Goal: Task Accomplishment & Management: Use online tool/utility

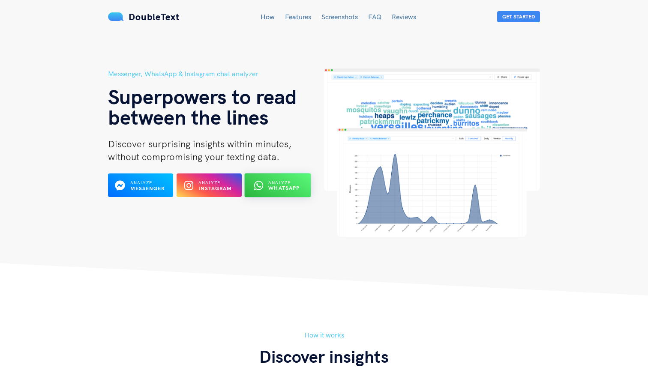
click at [294, 185] on b "WhatsApp" at bounding box center [283, 188] width 31 height 6
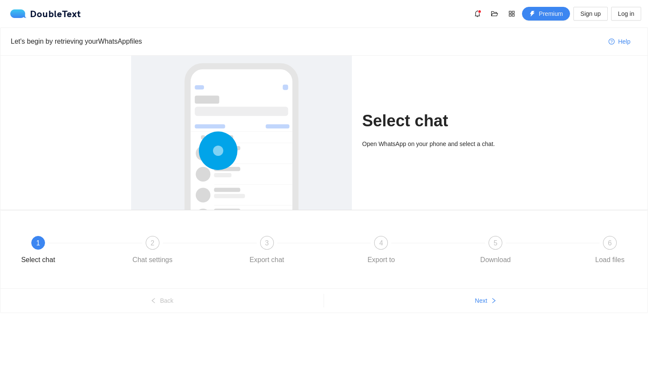
click at [278, 121] on div at bounding box center [242, 179] width 204 height 256
click at [487, 303] on span "Next" at bounding box center [481, 300] width 12 height 9
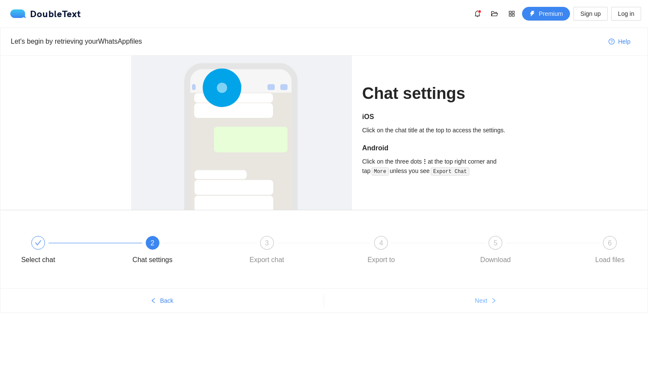
click at [487, 303] on span "Next" at bounding box center [481, 300] width 12 height 9
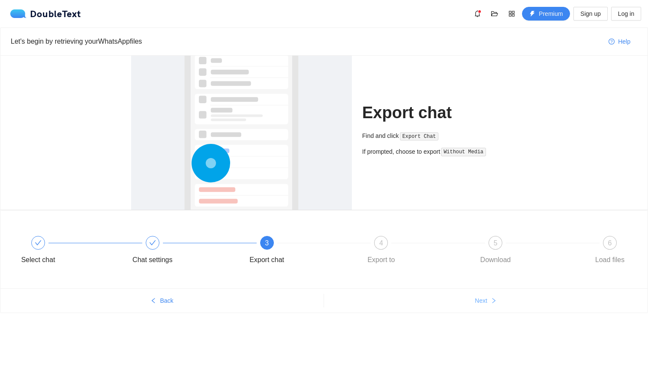
click at [487, 303] on span "Next" at bounding box center [481, 300] width 12 height 9
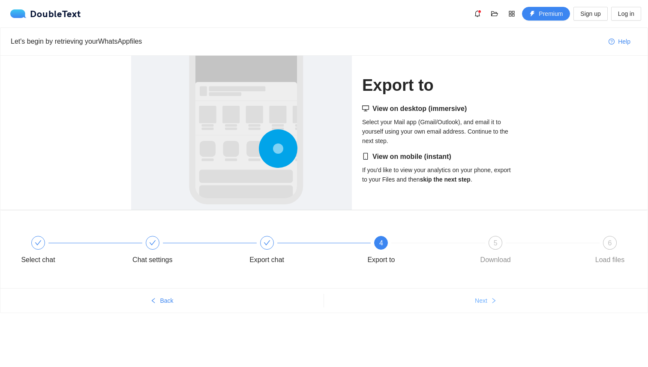
click at [487, 303] on span "Next" at bounding box center [481, 300] width 12 height 9
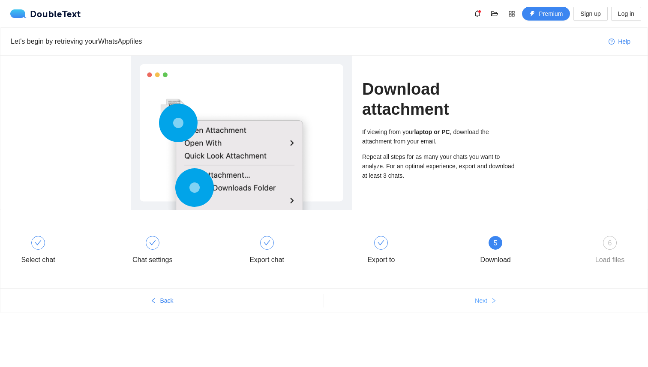
click at [487, 303] on span "Next" at bounding box center [481, 300] width 12 height 9
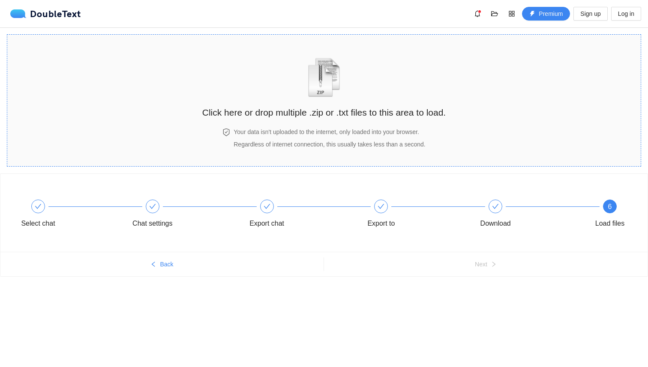
click at [337, 104] on div "Click here or drop multiple .zip or .txt files to this area to load." at bounding box center [323, 81] width 243 height 76
click at [330, 89] on img "zipOrTextIcon" at bounding box center [324, 77] width 40 height 39
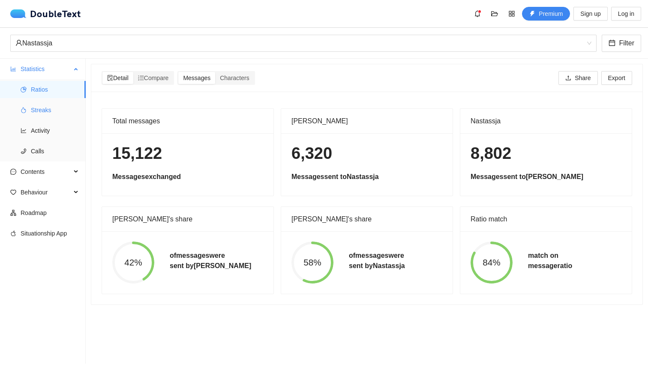
click at [38, 114] on span "Streaks" at bounding box center [55, 110] width 48 height 17
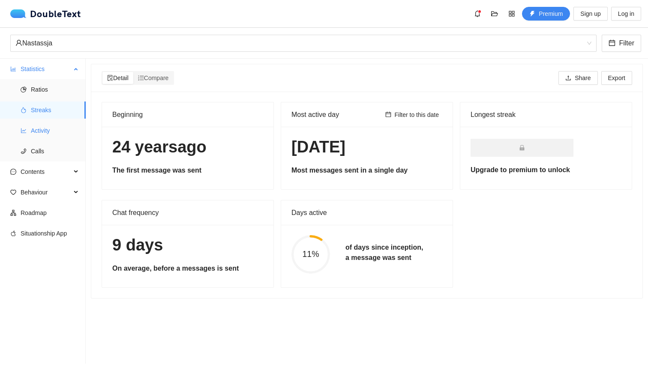
click at [35, 129] on span "Activity" at bounding box center [55, 130] width 48 height 17
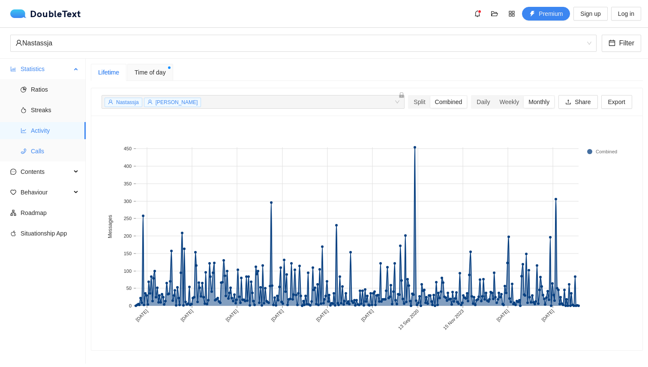
click at [38, 156] on span "Calls" at bounding box center [55, 151] width 48 height 17
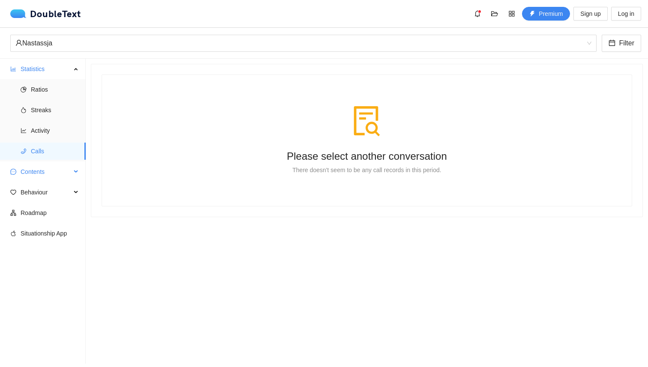
click at [42, 165] on span "Contents" at bounding box center [46, 171] width 51 height 17
click at [53, 192] on span "Word Cloud" at bounding box center [55, 192] width 48 height 17
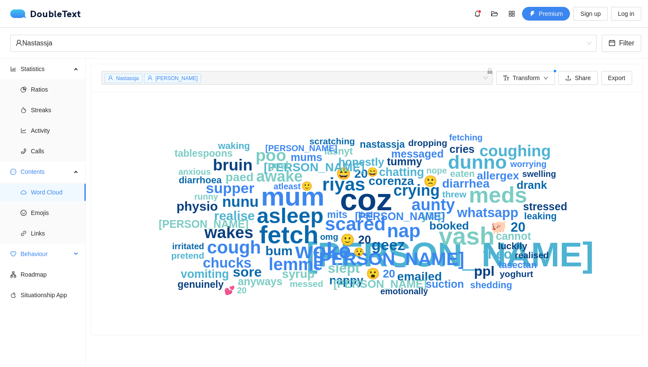
click at [45, 256] on span "Behaviour" at bounding box center [46, 254] width 51 height 17
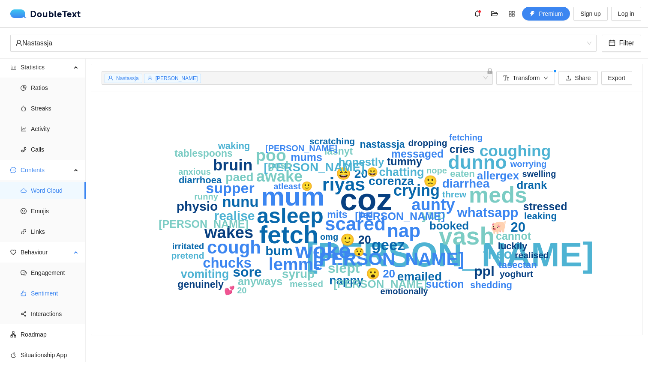
click at [52, 291] on span "Sentiment" at bounding box center [55, 293] width 48 height 17
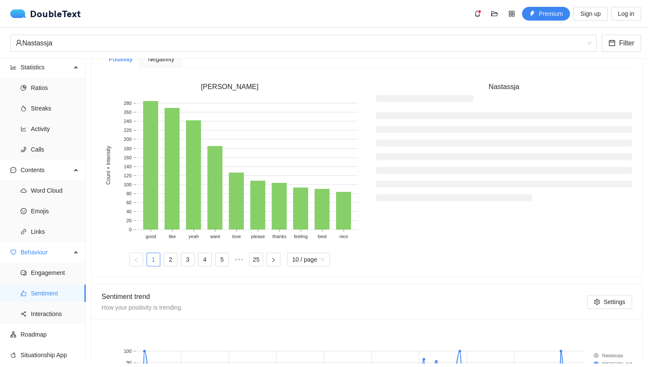
scroll to position [248, 0]
click at [170, 257] on link "2" at bounding box center [170, 260] width 13 height 13
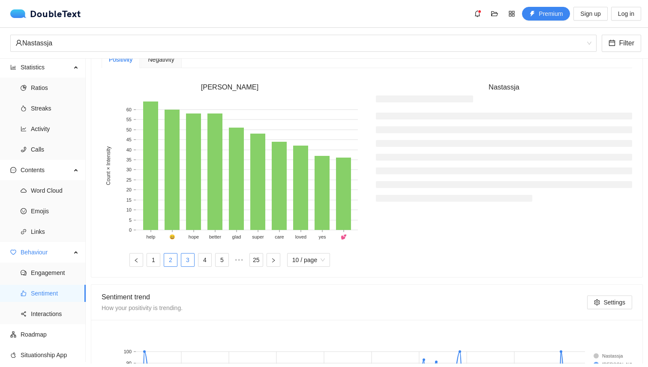
click at [181, 259] on link "3" at bounding box center [187, 260] width 13 height 13
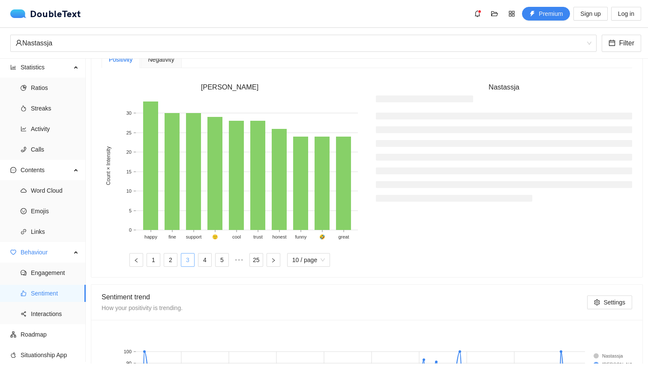
click at [192, 259] on link "3" at bounding box center [187, 260] width 13 height 13
click at [200, 259] on link "4" at bounding box center [204, 260] width 13 height 13
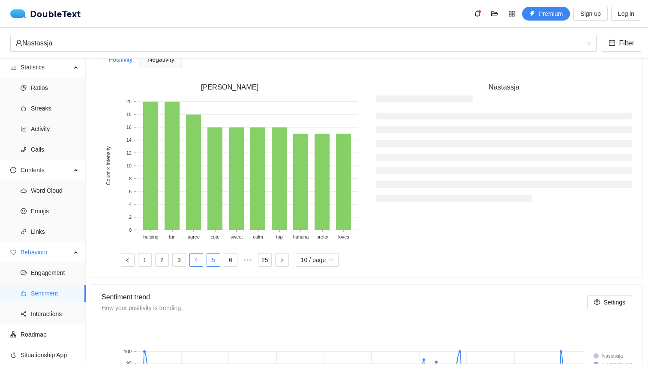
click at [213, 260] on link "5" at bounding box center [213, 260] width 13 height 13
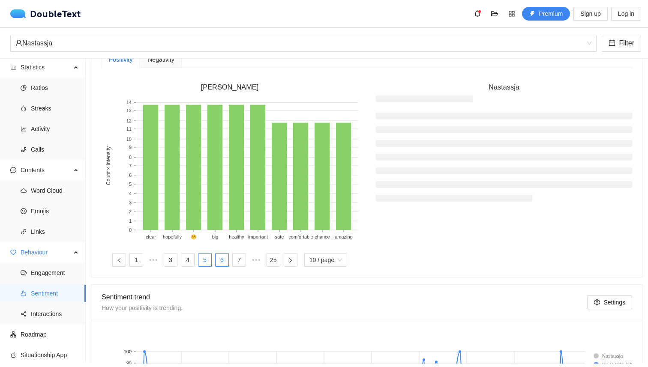
click at [227, 260] on link "6" at bounding box center [222, 260] width 13 height 13
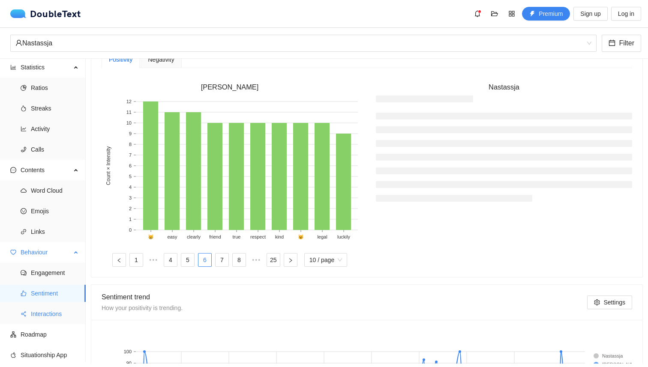
click at [35, 321] on span "Interactions" at bounding box center [55, 314] width 48 height 17
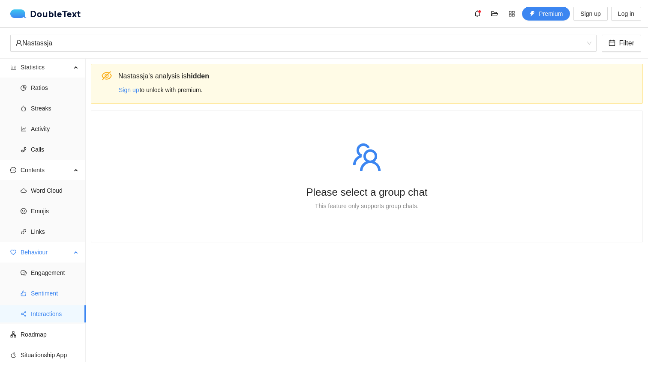
click at [47, 295] on span "Sentiment" at bounding box center [55, 293] width 48 height 17
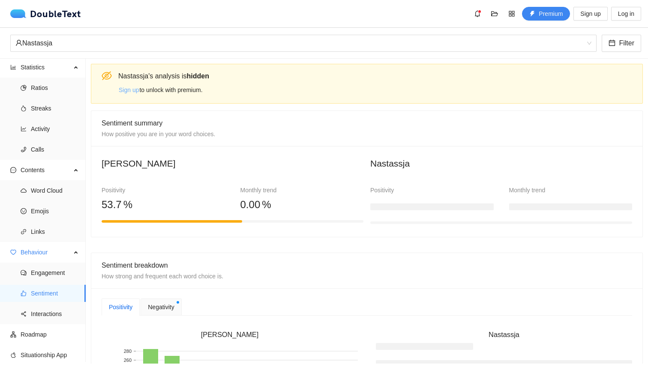
click at [126, 92] on span "Sign up" at bounding box center [129, 89] width 20 height 9
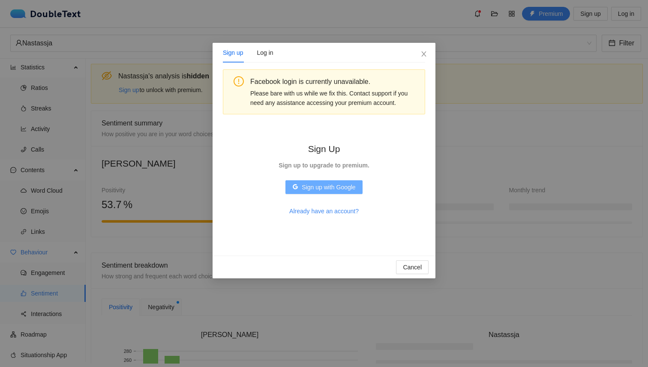
click at [328, 186] on span "Sign up with Google" at bounding box center [329, 187] width 54 height 9
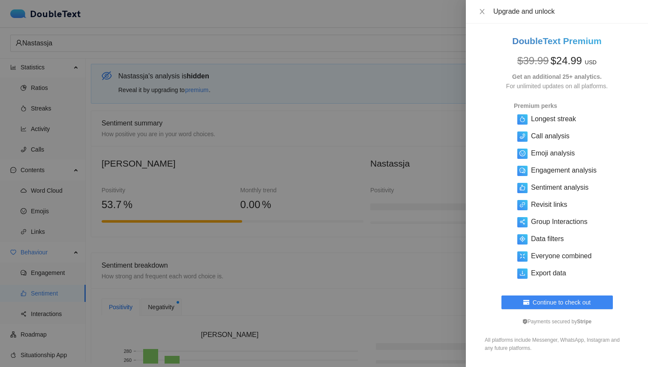
click at [483, 6] on div "Upgrade and unlock" at bounding box center [557, 12] width 182 height 24
click at [481, 9] on icon "close" at bounding box center [482, 11] width 7 height 7
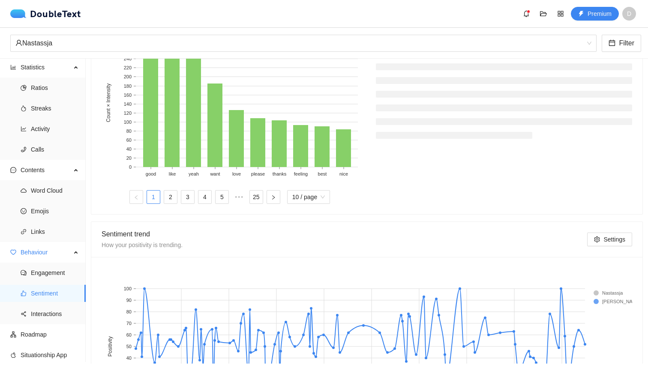
scroll to position [151, 0]
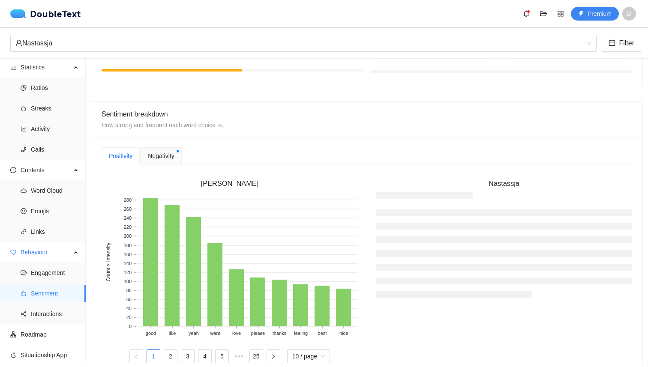
click at [160, 157] on span "Negativity" at bounding box center [161, 155] width 26 height 9
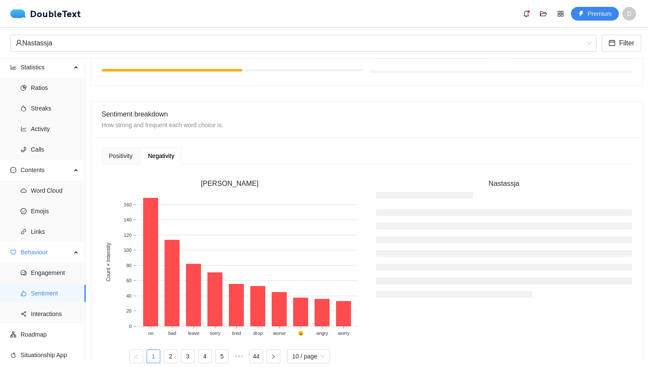
click at [190, 237] on rect at bounding box center [230, 264] width 256 height 150
click at [145, 224] on rect at bounding box center [150, 262] width 15 height 129
click at [147, 224] on rect at bounding box center [150, 262] width 15 height 129
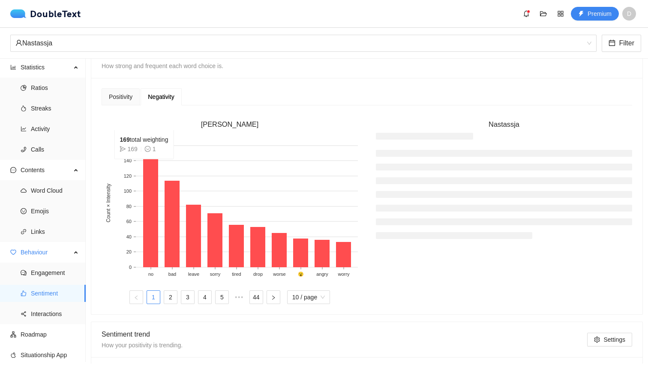
scroll to position [230, 0]
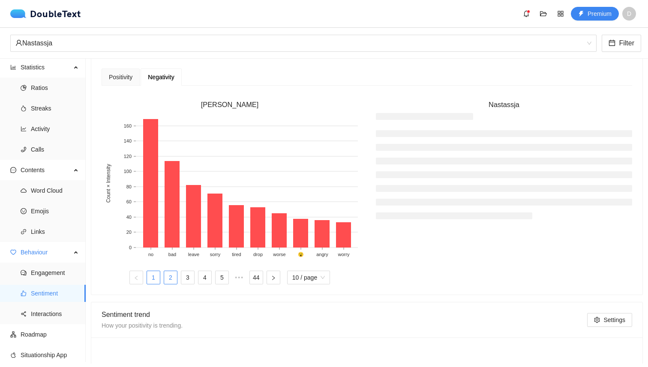
click at [172, 279] on link "2" at bounding box center [170, 277] width 13 height 13
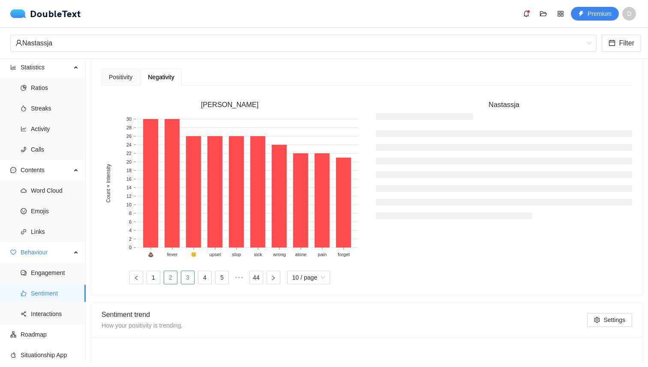
click at [183, 278] on link "3" at bounding box center [187, 277] width 13 height 13
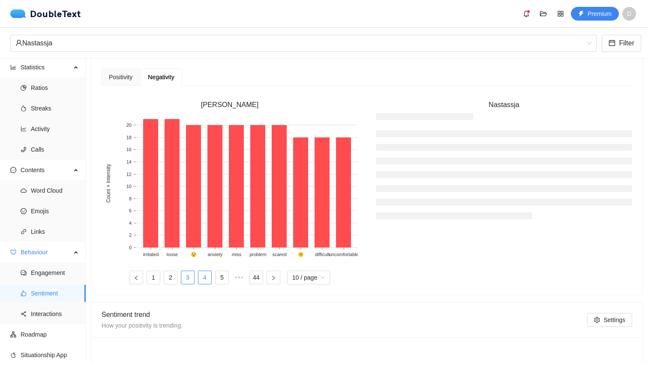
click at [207, 276] on link "4" at bounding box center [204, 277] width 13 height 13
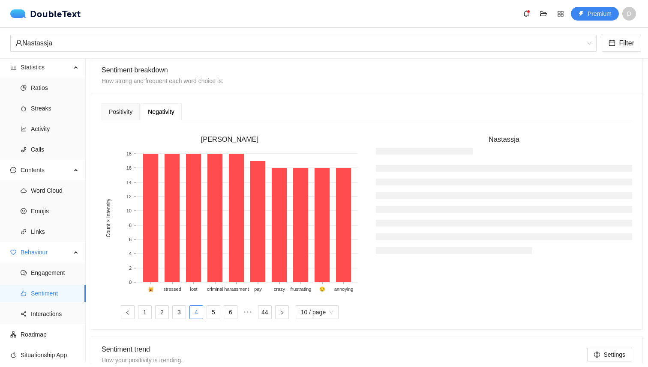
scroll to position [193, 0]
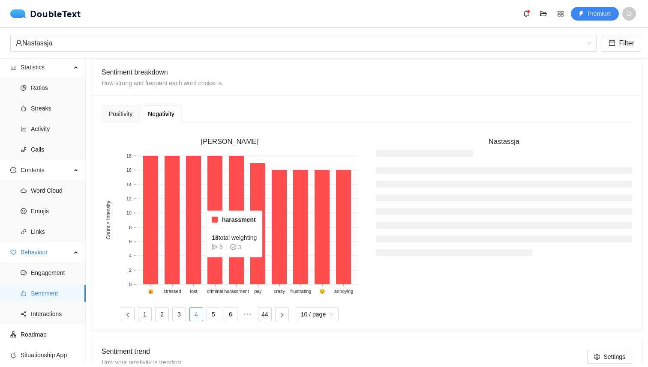
click at [237, 264] on rect at bounding box center [236, 220] width 15 height 129
click at [218, 264] on rect at bounding box center [214, 220] width 15 height 129
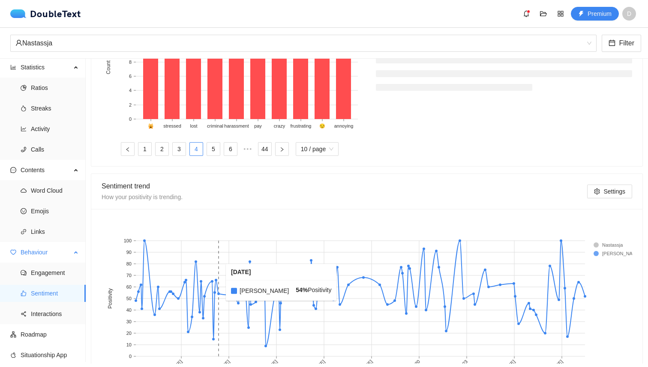
scroll to position [354, 0]
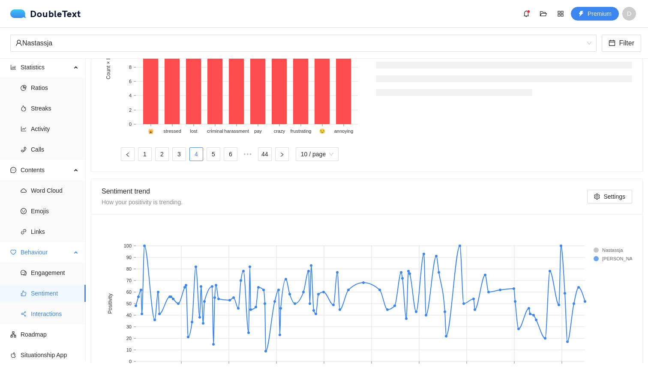
click at [48, 301] on span "Sentiment" at bounding box center [55, 293] width 48 height 17
click at [47, 311] on span "Interactions" at bounding box center [55, 314] width 48 height 17
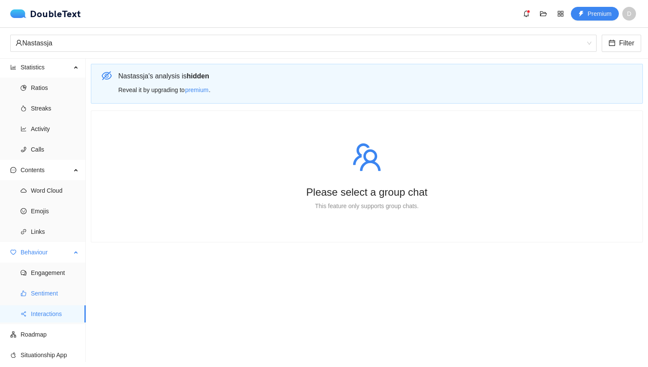
click at [45, 295] on span "Sentiment" at bounding box center [55, 293] width 48 height 17
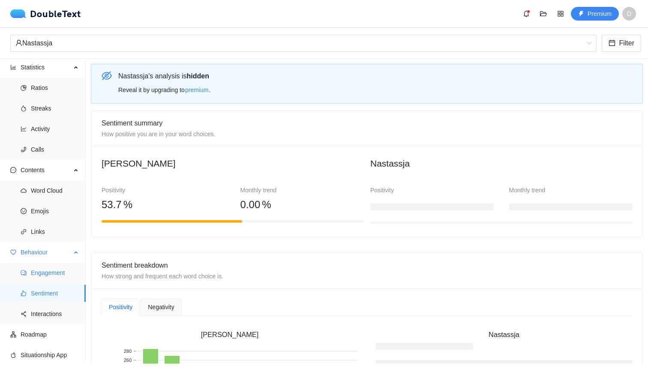
click at [44, 273] on span "Engagement" at bounding box center [55, 272] width 48 height 17
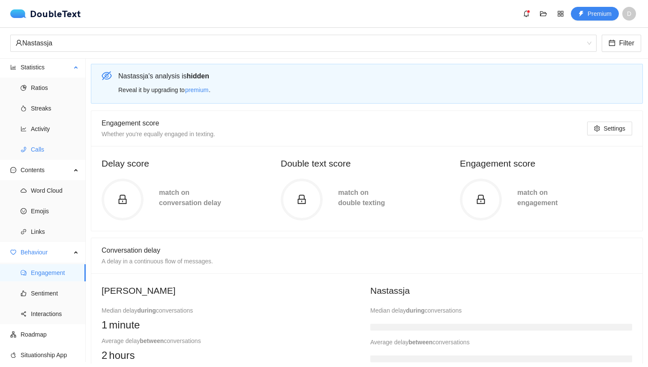
click at [39, 151] on span "Calls" at bounding box center [55, 149] width 48 height 17
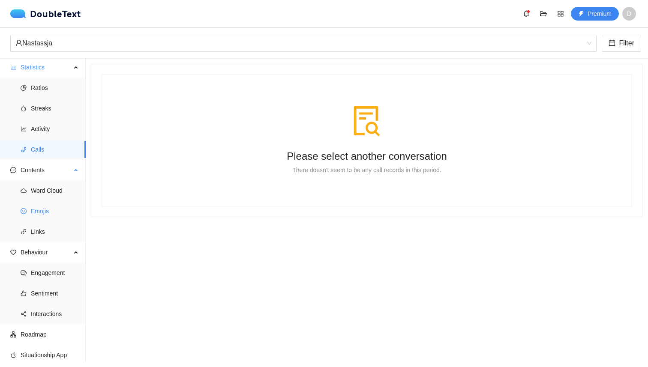
click at [50, 214] on span "Emojis" at bounding box center [55, 211] width 48 height 17
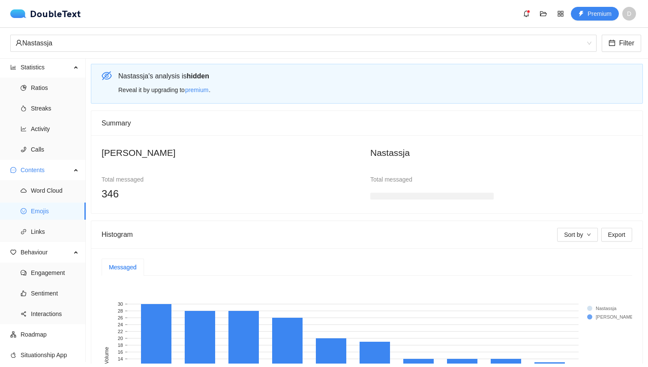
scroll to position [109, 0]
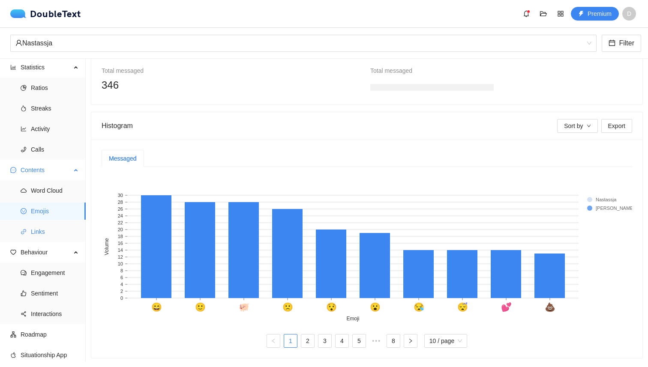
click at [52, 226] on span "Links" at bounding box center [55, 231] width 48 height 17
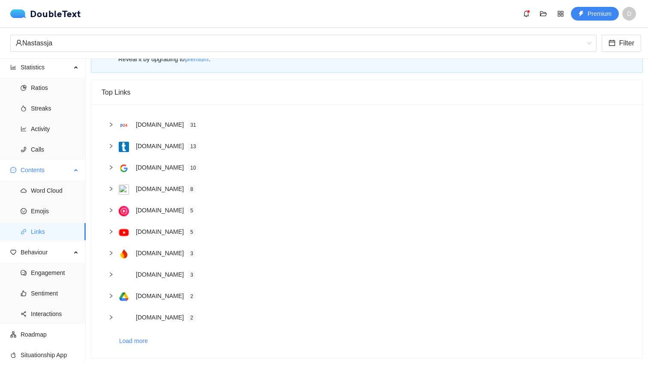
scroll to position [31, 0]
click at [45, 282] on ul "Engagement Sentiment Interactions" at bounding box center [42, 294] width 85 height 62
click at [44, 289] on span "Sentiment" at bounding box center [55, 293] width 48 height 17
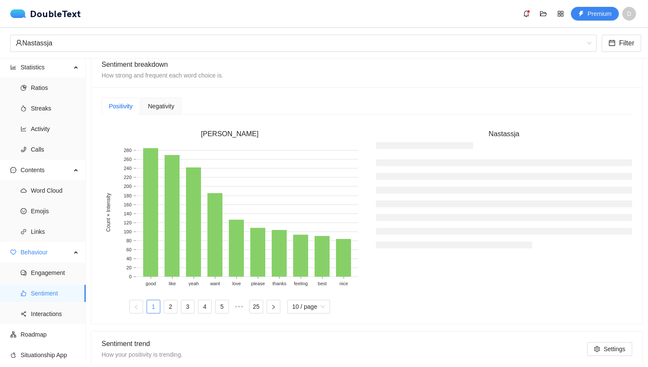
scroll to position [191, 0]
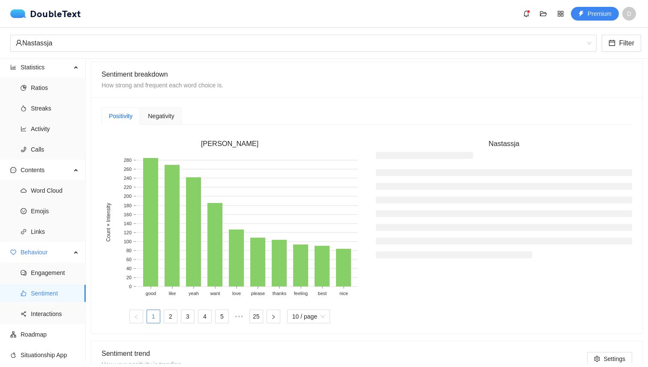
click at [163, 119] on span "Negativity" at bounding box center [161, 116] width 26 height 6
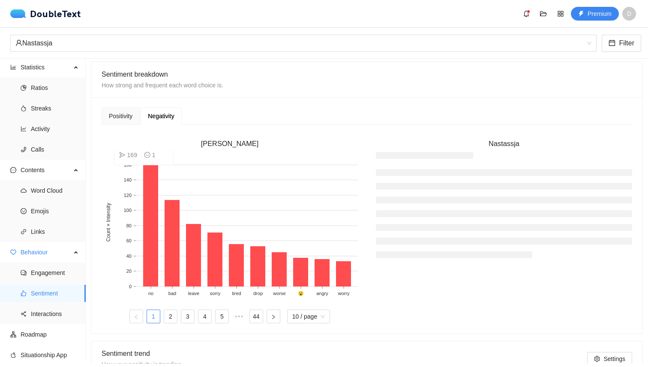
click at [147, 172] on rect at bounding box center [150, 222] width 15 height 129
click at [269, 317] on button "button" at bounding box center [274, 317] width 14 height 14
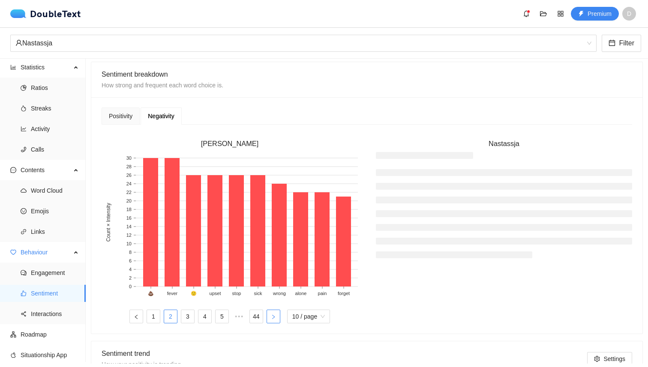
click at [272, 320] on button "button" at bounding box center [274, 317] width 14 height 14
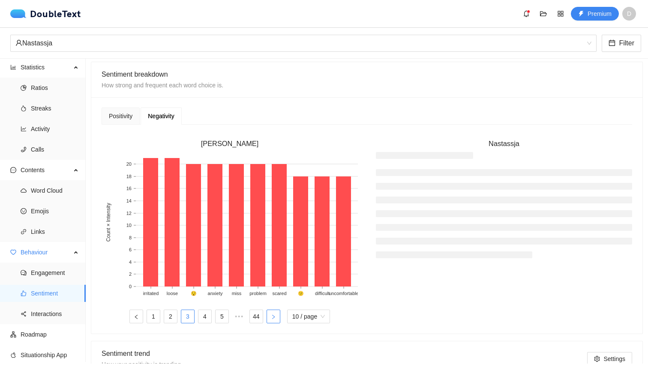
click at [272, 320] on button "button" at bounding box center [274, 317] width 14 height 14
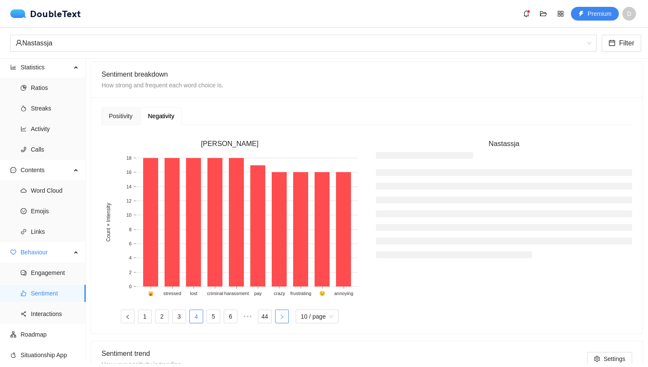
click at [282, 318] on icon "right" at bounding box center [281, 317] width 5 height 5
click at [282, 318] on ul "1 ••• 3 4 5 6 7 ••• 44 10 / page" at bounding box center [230, 317] width 256 height 14
click at [276, 318] on link "44" at bounding box center [273, 316] width 13 height 13
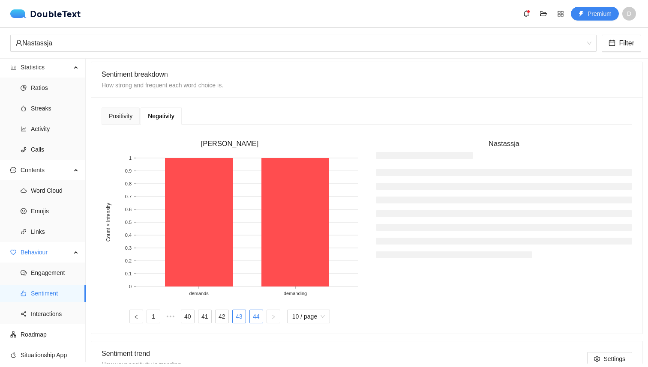
click at [234, 313] on link "43" at bounding box center [239, 316] width 13 height 13
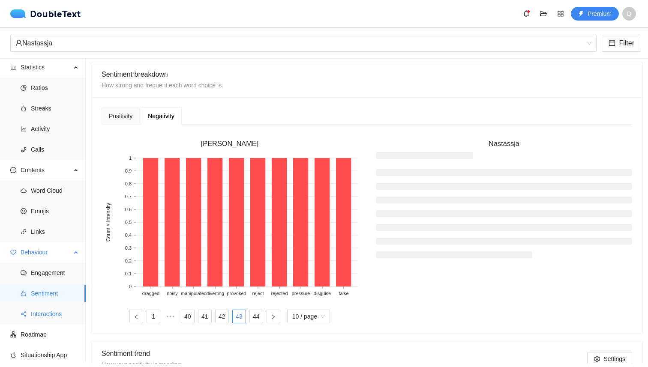
click at [56, 315] on span "Interactions" at bounding box center [55, 314] width 48 height 17
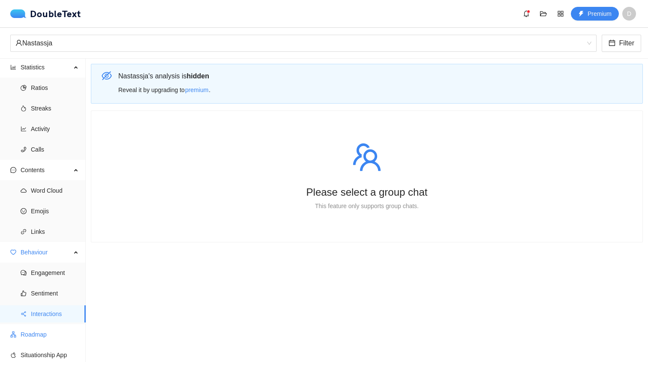
click at [51, 329] on span "Roadmap" at bounding box center [50, 334] width 58 height 17
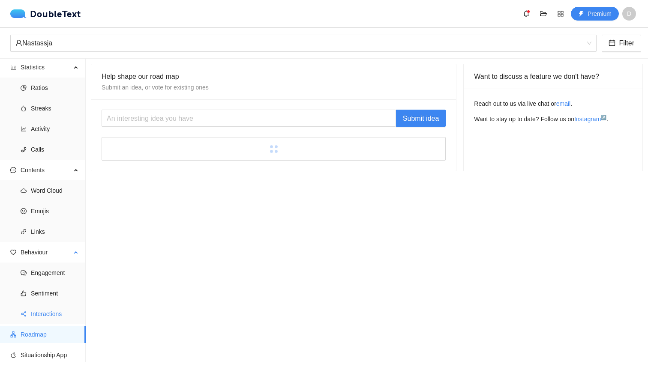
click at [55, 312] on span "Interactions" at bounding box center [55, 314] width 48 height 17
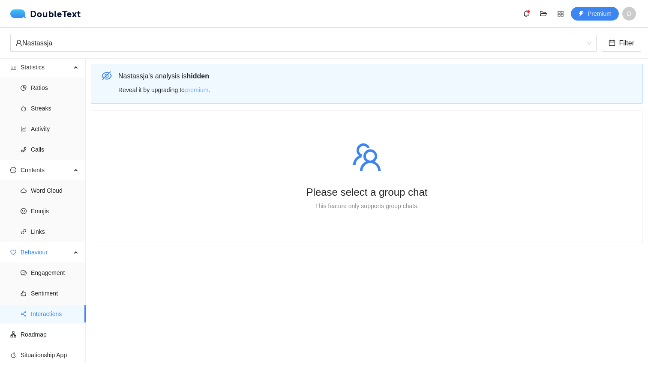
click at [206, 88] on span "premium" at bounding box center [196, 89] width 23 height 9
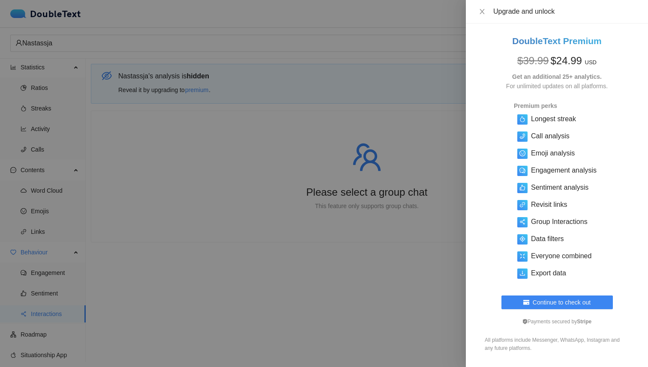
click at [363, 28] on div at bounding box center [324, 183] width 648 height 367
